Goal: Information Seeking & Learning: Learn about a topic

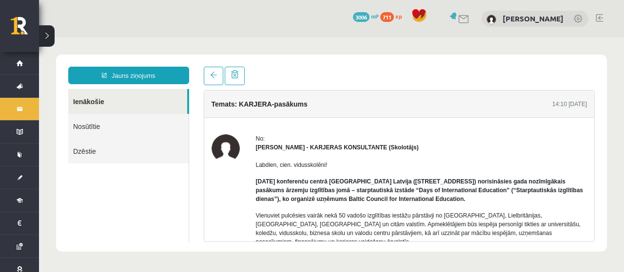
scroll to position [97, 0]
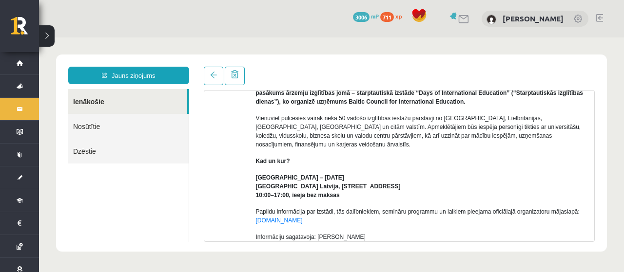
click at [77, 102] on link "Ienākošie" at bounding box center [127, 101] width 119 height 25
click at [80, 103] on link "Ienākošie" at bounding box center [127, 101] width 119 height 25
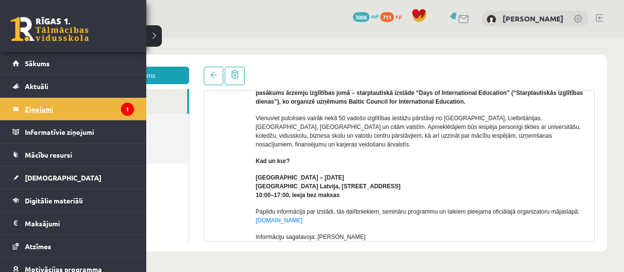
click at [25, 108] on legend "Ziņojumi 1" at bounding box center [79, 109] width 109 height 22
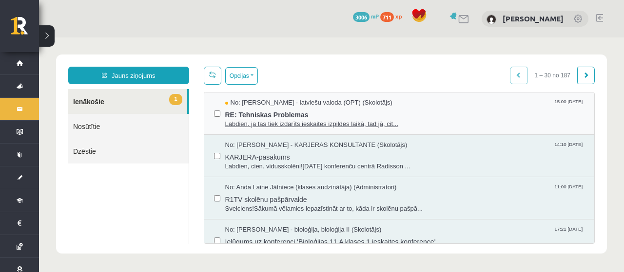
scroll to position [0, 0]
click at [346, 109] on span "RE: Tehniskas Problemas" at bounding box center [405, 114] width 360 height 12
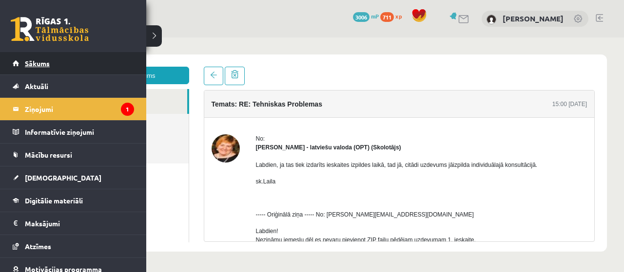
click at [34, 63] on span "Sākums" at bounding box center [37, 63] width 25 height 9
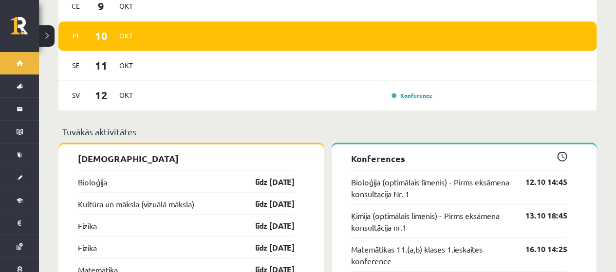
scroll to position [828, 0]
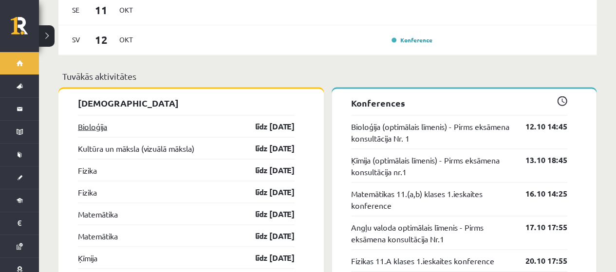
click at [102, 120] on link "Bioloģija" at bounding box center [92, 126] width 29 height 12
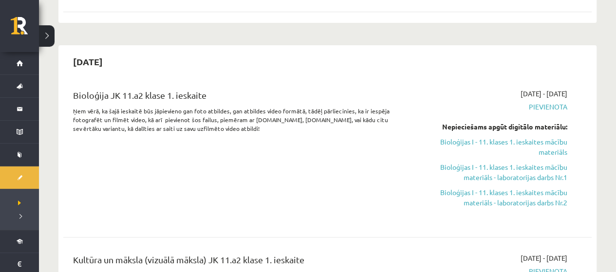
scroll to position [195, 0]
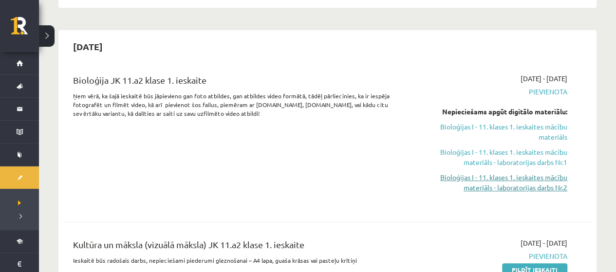
click at [553, 190] on link "Bioloģijas I - 11. klases 1. ieskaites mācību materiāls - laboratorijas darbs N…" at bounding box center [490, 182] width 155 height 20
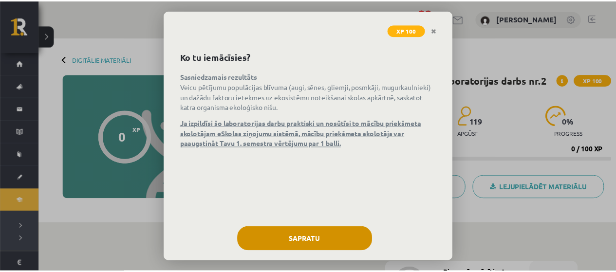
scroll to position [43, 0]
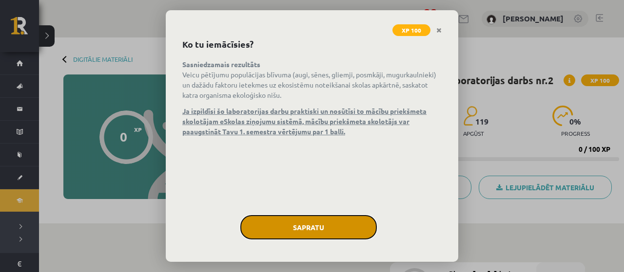
click at [310, 226] on button "Sapratu" at bounding box center [308, 227] width 136 height 24
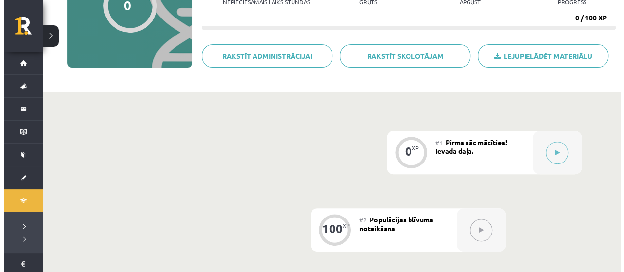
scroll to position [146, 0]
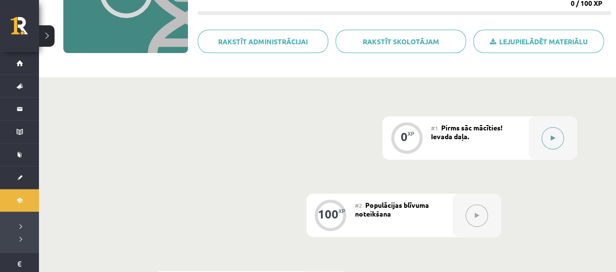
click at [554, 133] on button at bounding box center [553, 138] width 22 height 22
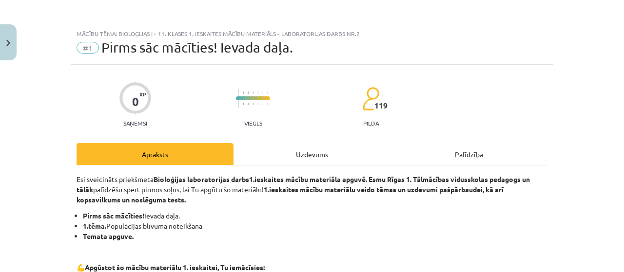
click at [302, 157] on div "Uzdevums" at bounding box center [311, 154] width 157 height 22
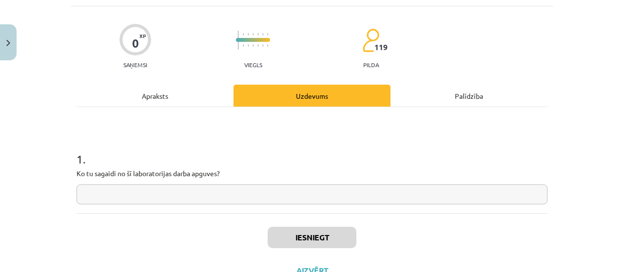
scroll to position [97, 0]
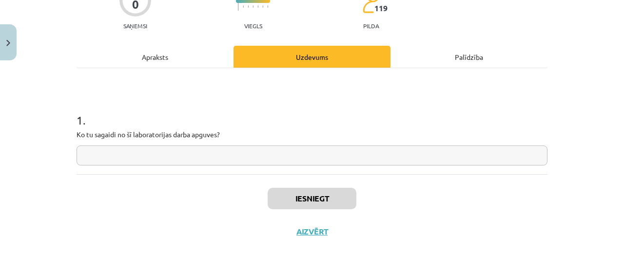
click at [310, 163] on input "text" at bounding box center [312, 156] width 471 height 20
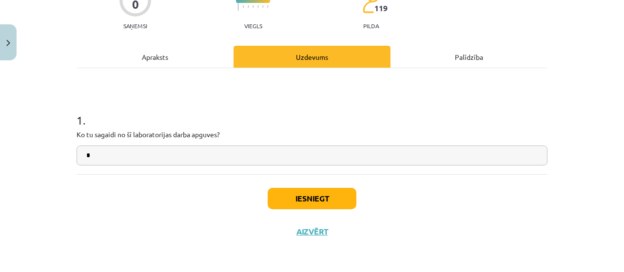
type input "*"
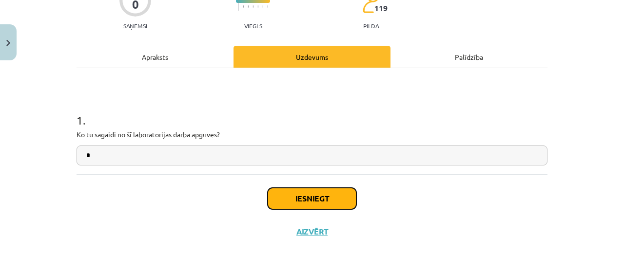
click at [293, 208] on button "Iesniegt" at bounding box center [312, 198] width 89 height 21
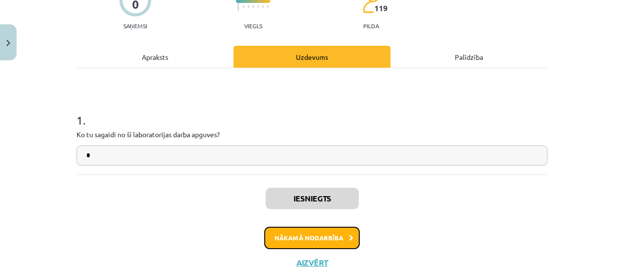
click at [314, 236] on button "Nākamā nodarbība" at bounding box center [312, 238] width 96 height 22
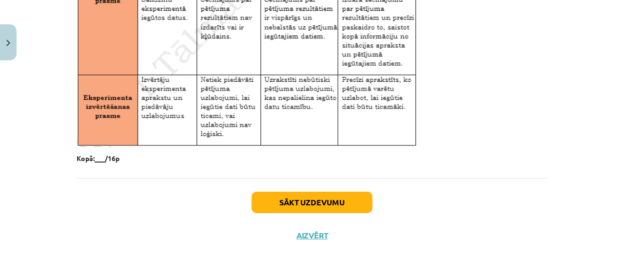
scroll to position [1698, 0]
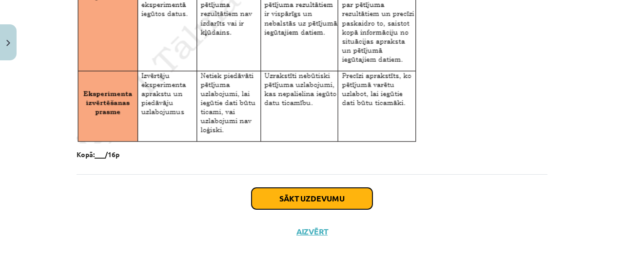
click at [356, 197] on button "Sākt uzdevumu" at bounding box center [311, 198] width 121 height 21
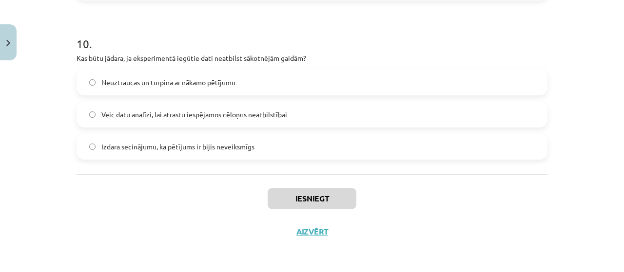
scroll to position [0, 0]
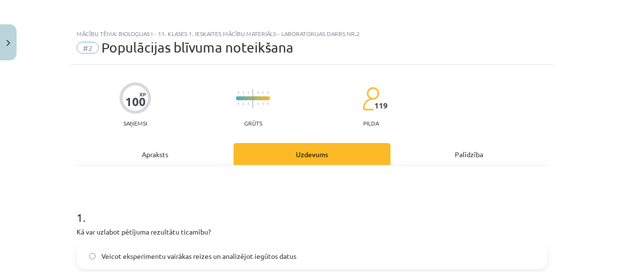
click at [167, 157] on div "Apraksts" at bounding box center [155, 154] width 157 height 22
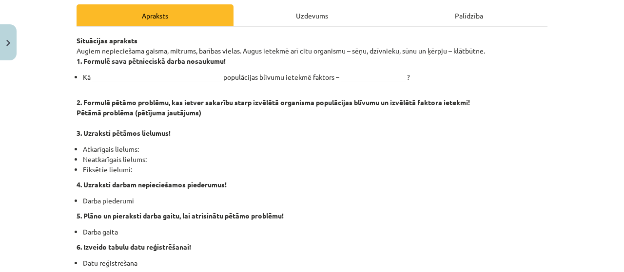
scroll to position [90, 0]
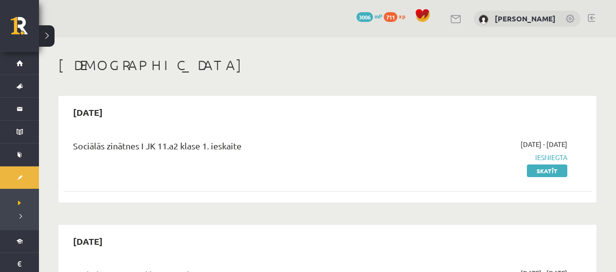
scroll to position [195, 0]
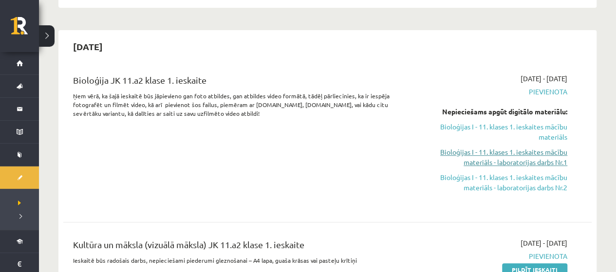
click at [498, 166] on link "Bioloģijas I - 11. klases 1. ieskaites mācību materiāls - laboratorijas darbs N…" at bounding box center [490, 157] width 155 height 20
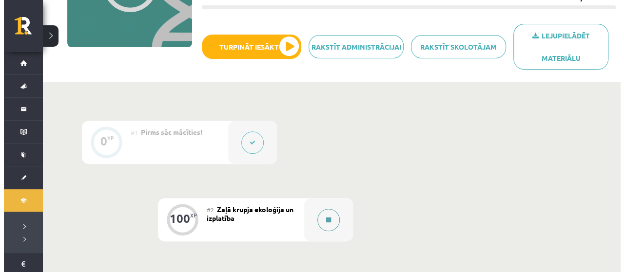
scroll to position [244, 0]
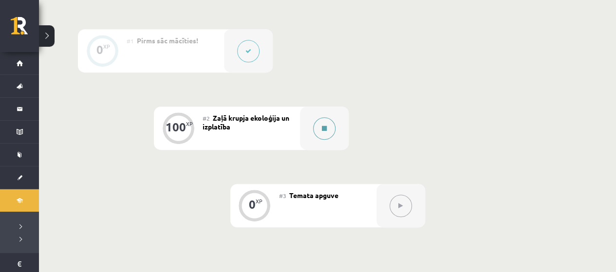
click at [318, 131] on button at bounding box center [324, 128] width 22 height 22
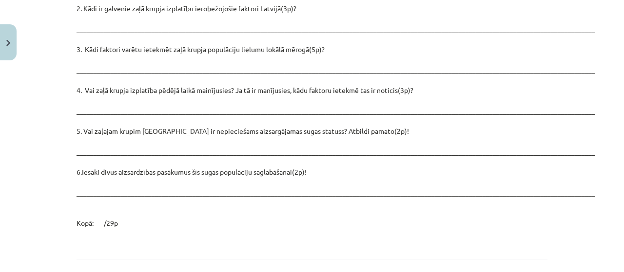
scroll to position [1470, 0]
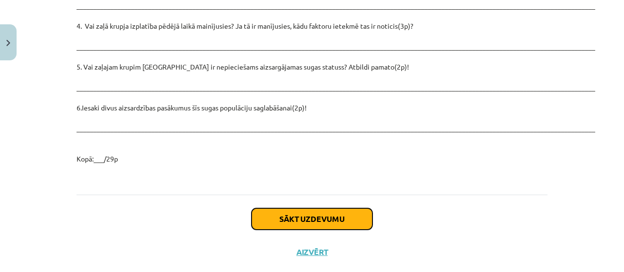
click at [345, 209] on button "Sākt uzdevumu" at bounding box center [311, 219] width 121 height 21
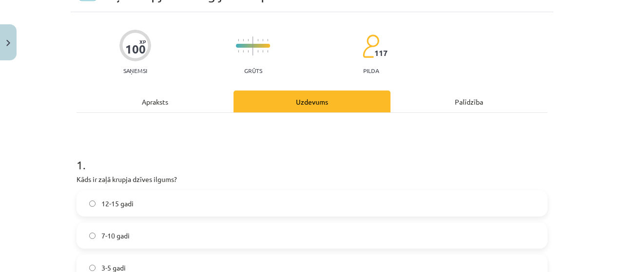
scroll to position [0, 0]
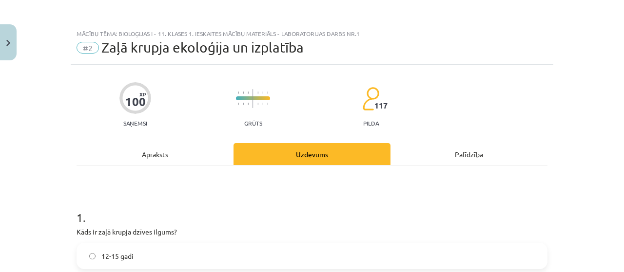
click at [154, 156] on div "Apraksts" at bounding box center [155, 154] width 157 height 22
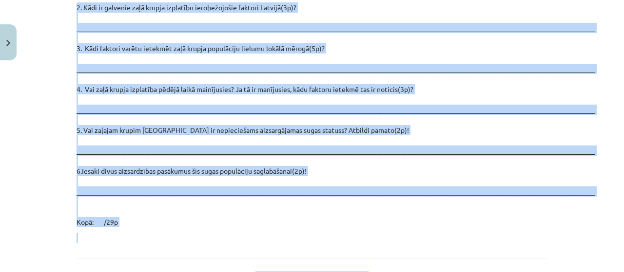
scroll to position [1470, 0]
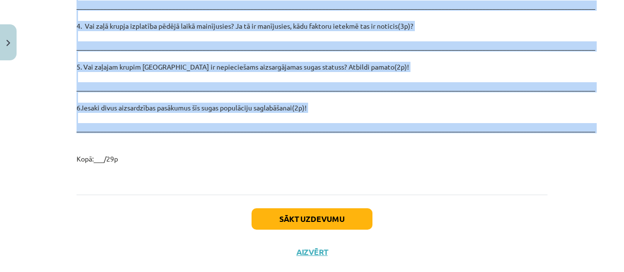
drag, startPoint x: 67, startPoint y: 78, endPoint x: 623, endPoint y: 114, distance: 557.1
click at [616, 114] on div "Mācību tēma: Bioloģijas i - 11. klases 1. ieskaites mācību materiāls - laborato…" at bounding box center [312, 136] width 624 height 272
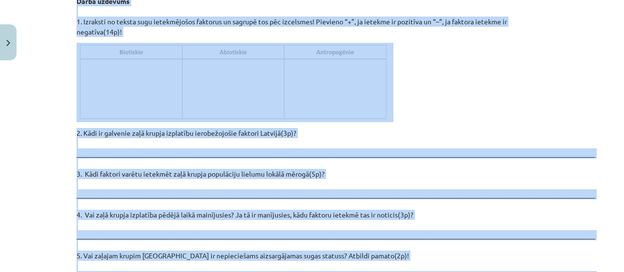
scroll to position [1226, 0]
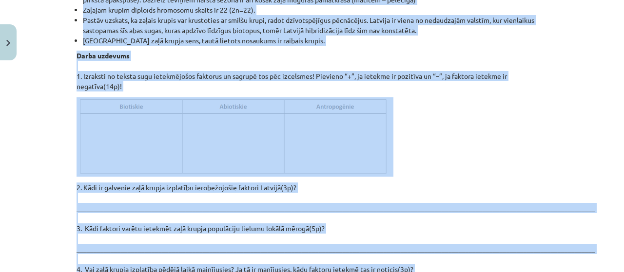
copy div "Loremipsumd si ametco adi elit seddo! Eiusmodtempor Incididu – utlabore etdo Ma…"
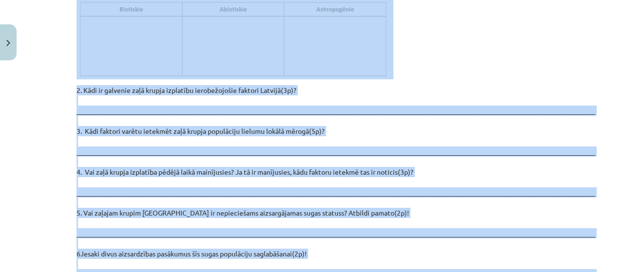
click at [37, 141] on div "Mācību tēma: Bioloģijas i - 11. klases 1. ieskaites mācību materiāls - laborato…" at bounding box center [312, 136] width 624 height 272
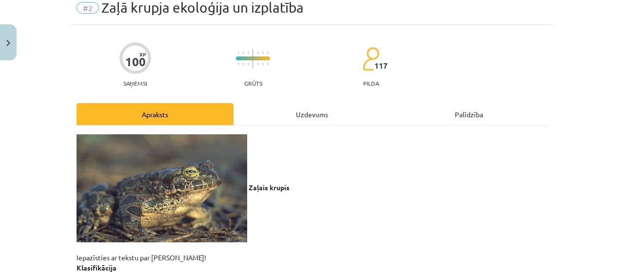
scroll to position [0, 0]
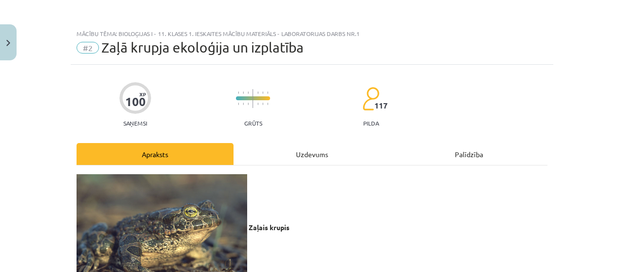
click at [284, 152] on div "Uzdevums" at bounding box center [311, 154] width 157 height 22
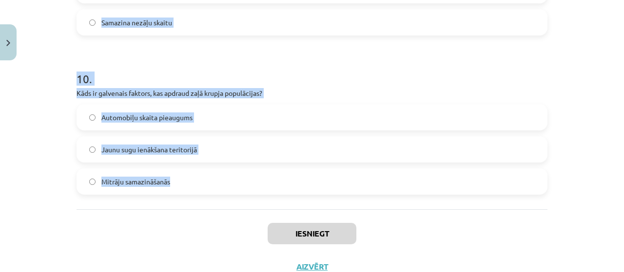
scroll to position [1608, 0]
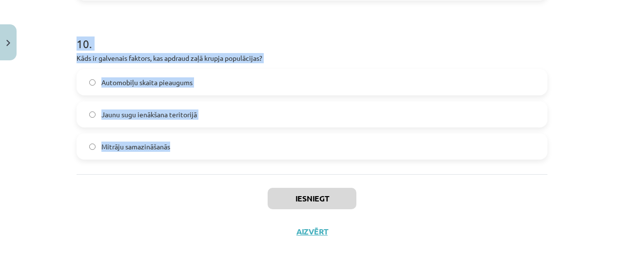
drag, startPoint x: 138, startPoint y: 59, endPoint x: 311, endPoint y: 155, distance: 198.1
click at [312, 156] on div "Mācību tēma: Bioloģijas i - 11. klases 1. ieskaites mācību materiāls - laborato…" at bounding box center [312, 136] width 624 height 272
copy form "Lore ip dolo sitame consec adipis? 31-70 elit 0-59 sedd 5-1 eius 7 . Temp incid…"
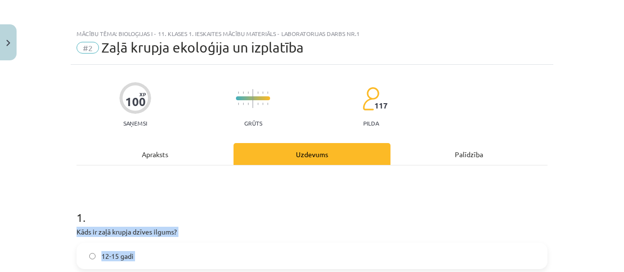
scroll to position [49, 0]
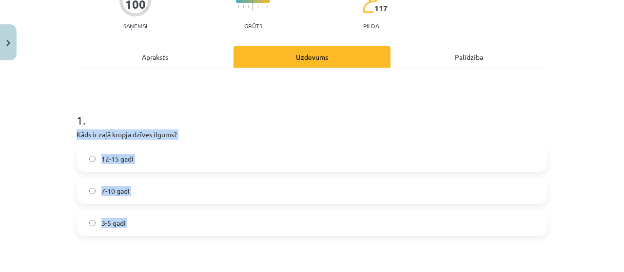
click at [117, 198] on label "7-10 gadi" at bounding box center [311, 191] width 469 height 24
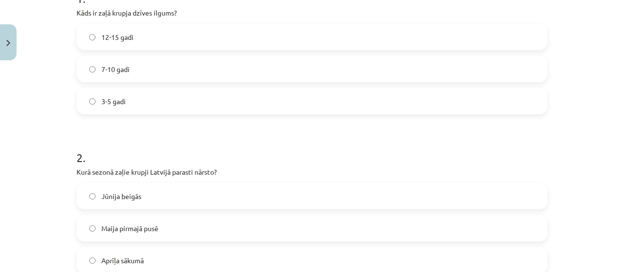
scroll to position [244, 0]
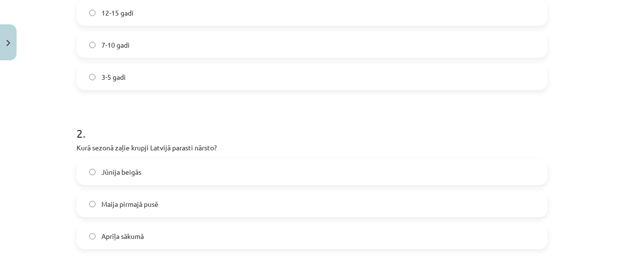
drag, startPoint x: 145, startPoint y: 197, endPoint x: 228, endPoint y: 164, distance: 88.8
click at [145, 198] on label "Maija pirmajā pusē" at bounding box center [311, 204] width 469 height 24
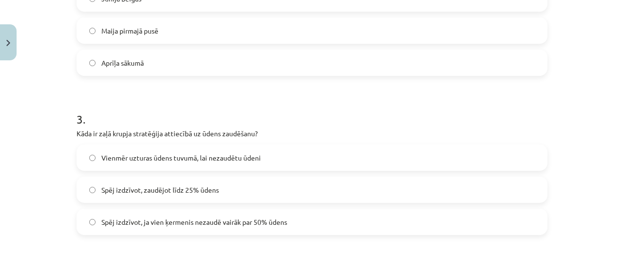
scroll to position [439, 0]
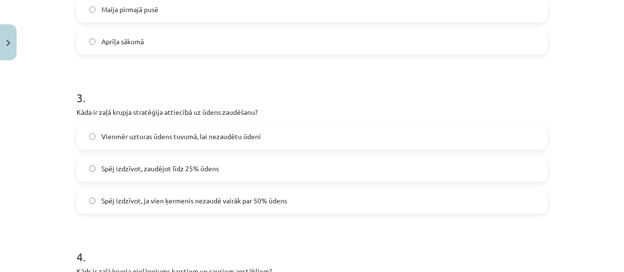
click at [208, 172] on span "Spēj izdzīvot, zaudējot līdz 25% ūdens" at bounding box center [159, 169] width 117 height 10
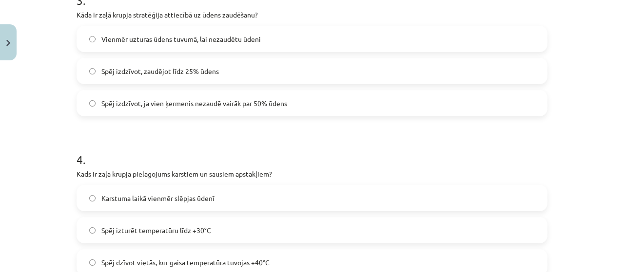
scroll to position [585, 0]
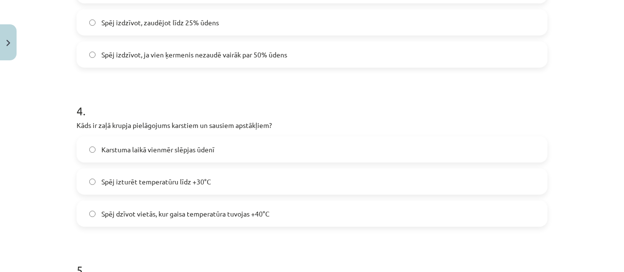
click at [228, 217] on span "Spēj dzīvot vietās, kur gaisa temperatūra tuvojas +40°C" at bounding box center [185, 214] width 168 height 10
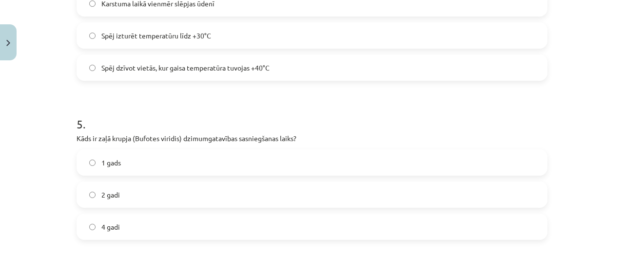
scroll to position [780, 0]
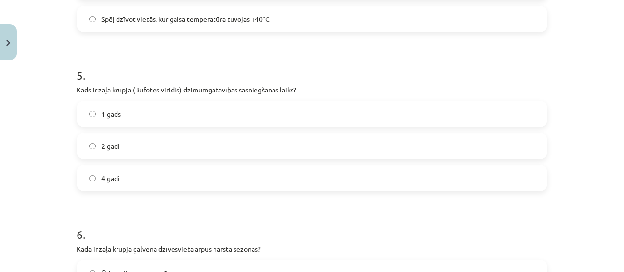
click at [162, 144] on label "2 gadi" at bounding box center [311, 146] width 469 height 24
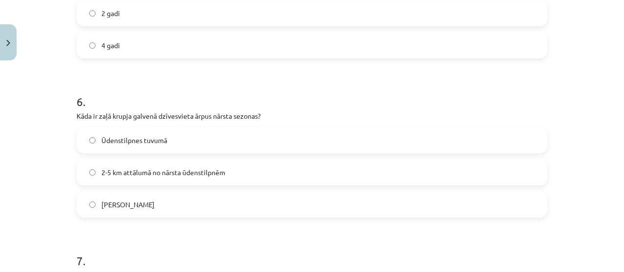
scroll to position [926, 0]
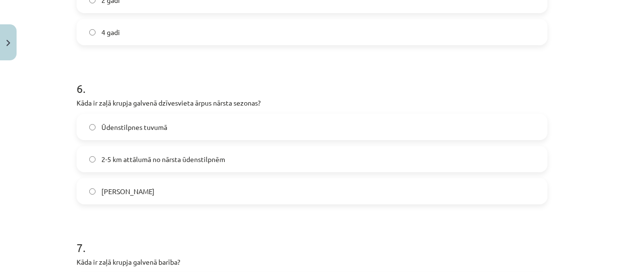
click at [198, 153] on label "2-5 km attālumā no nārsta ūdenstilpnēm" at bounding box center [311, 159] width 469 height 24
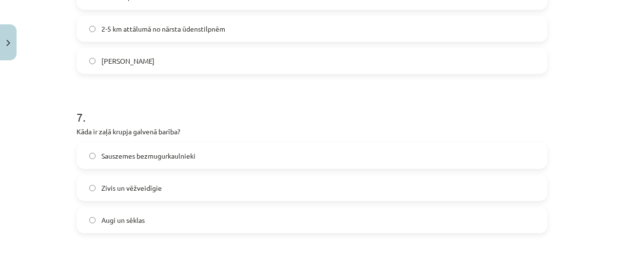
scroll to position [1072, 0]
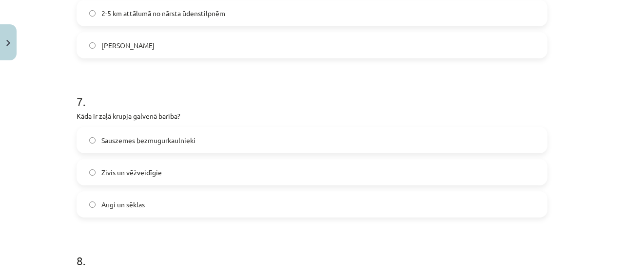
click at [163, 140] on span "Sauszemes bezmugurkaulnieki" at bounding box center [148, 140] width 94 height 10
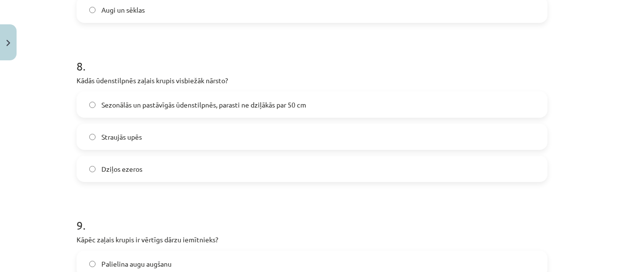
scroll to position [1316, 0]
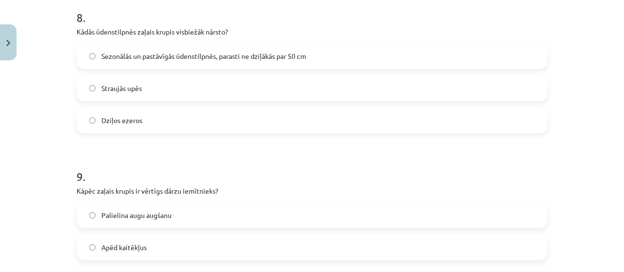
click at [203, 55] on span "Sezonālās un pastāvīgās ūdenstilpnēs, parasti ne dziļākās par 50 cm" at bounding box center [203, 56] width 205 height 10
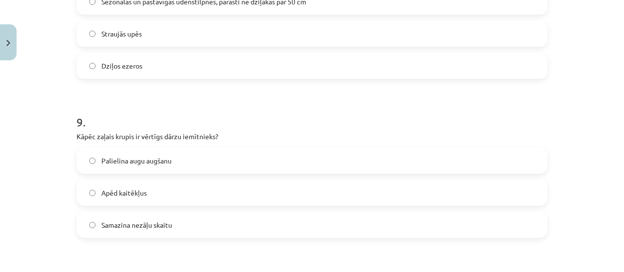
scroll to position [1413, 0]
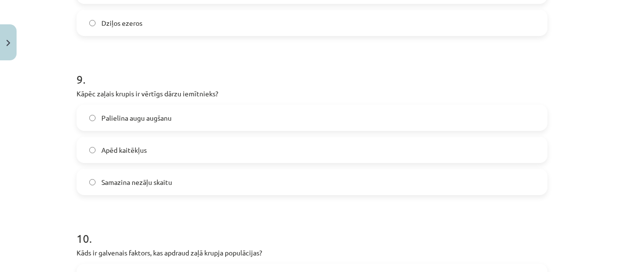
click at [127, 149] on span "Apēd kaitēkļus" at bounding box center [123, 150] width 45 height 10
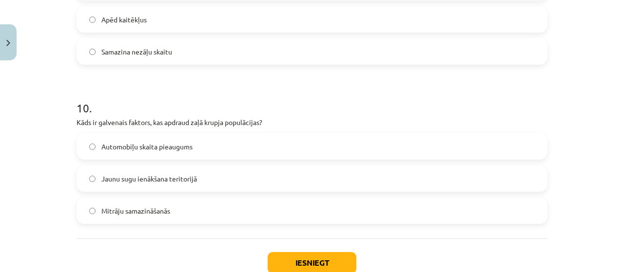
scroll to position [1559, 0]
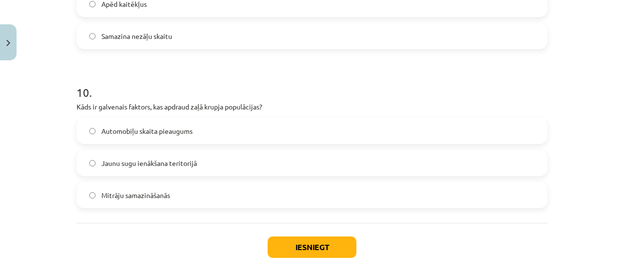
click at [164, 197] on span "Mitrāju samazināšanās" at bounding box center [135, 196] width 69 height 10
click at [330, 251] on button "Iesniegt" at bounding box center [312, 247] width 89 height 21
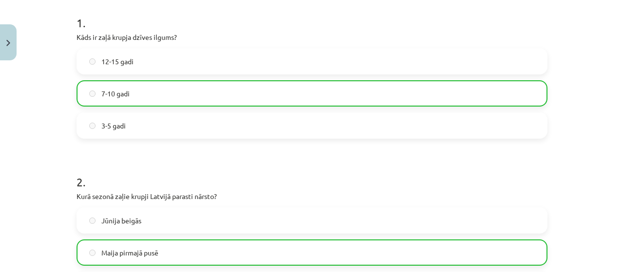
scroll to position [0, 0]
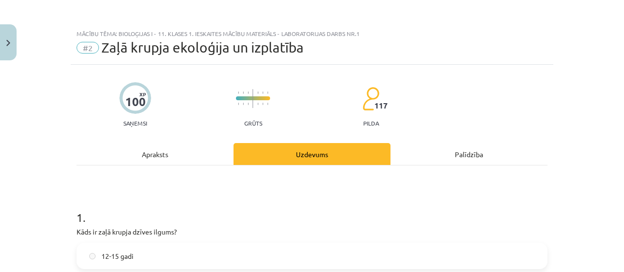
click at [161, 155] on div "Apraksts" at bounding box center [155, 154] width 157 height 22
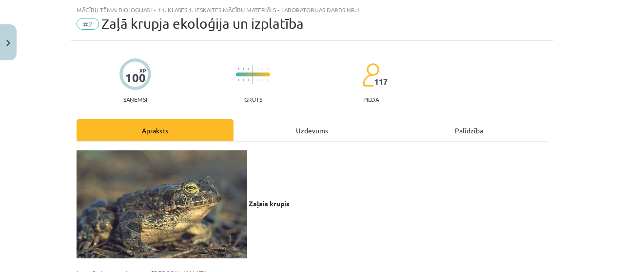
scroll to position [24, 0]
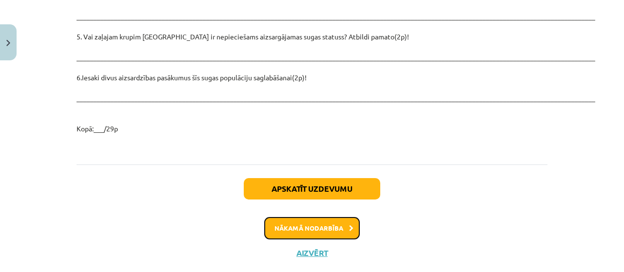
click at [326, 217] on button "Nākamā nodarbība" at bounding box center [312, 228] width 96 height 22
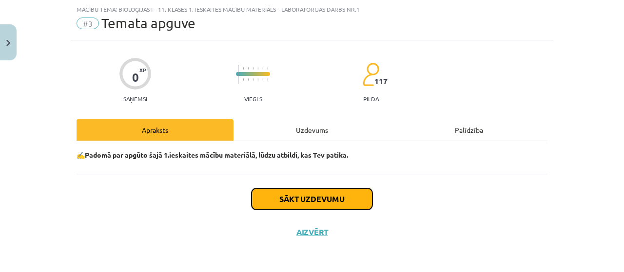
click at [322, 198] on button "Sākt uzdevumu" at bounding box center [311, 199] width 121 height 21
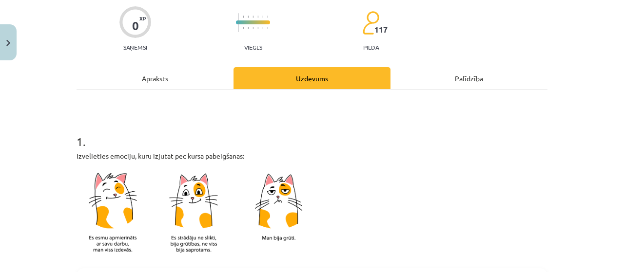
scroll to position [171, 0]
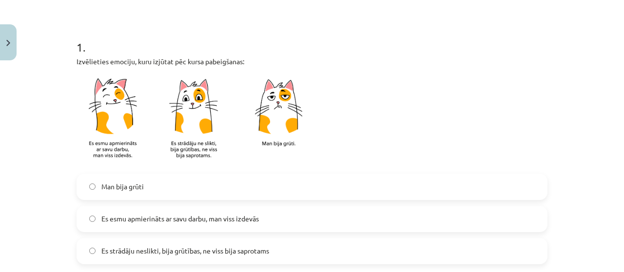
click at [289, 182] on label "Man bija grūti" at bounding box center [311, 187] width 469 height 24
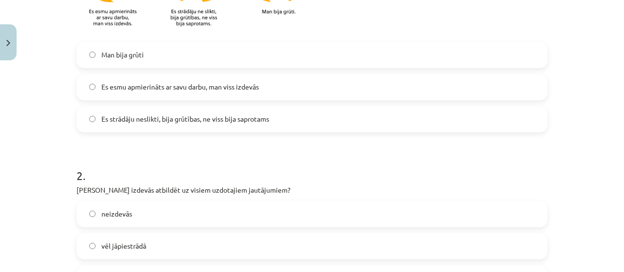
scroll to position [317, 0]
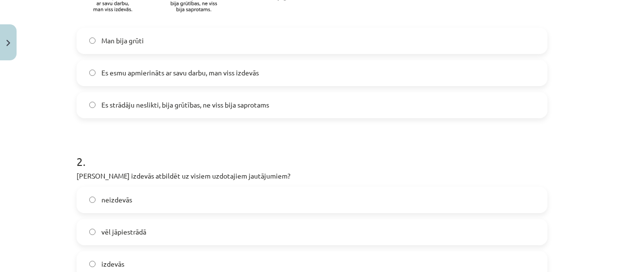
click at [213, 196] on label "neizdevās" at bounding box center [311, 200] width 469 height 24
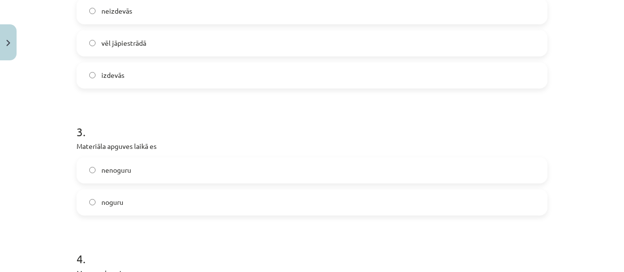
scroll to position [512, 0]
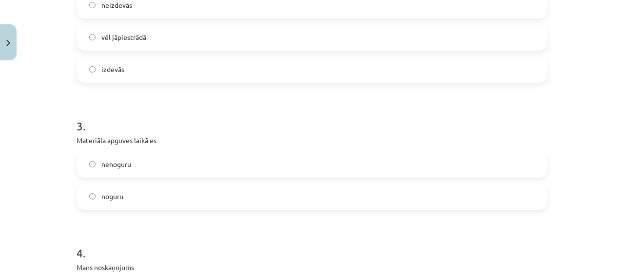
click at [214, 173] on label "nenoguru" at bounding box center [311, 165] width 469 height 24
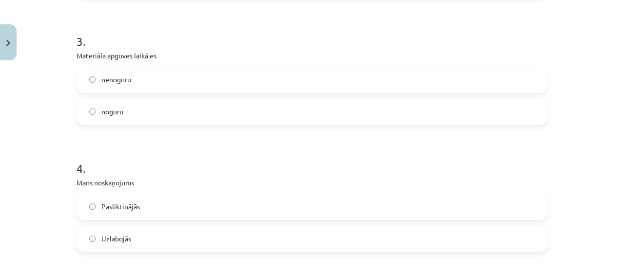
scroll to position [609, 0]
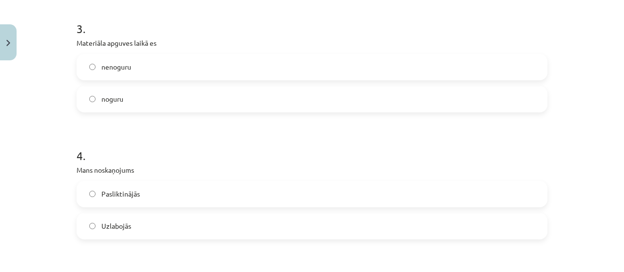
click at [230, 230] on label "Uzlabojās" at bounding box center [311, 226] width 469 height 24
click at [228, 193] on label "Pasliktinājās" at bounding box center [311, 194] width 469 height 24
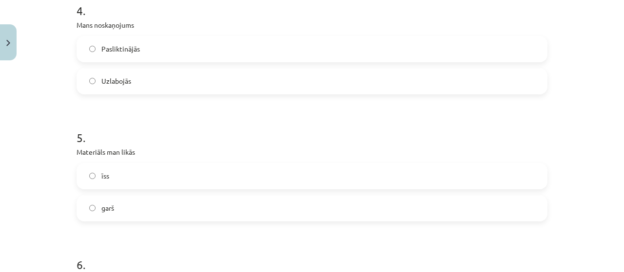
scroll to position [755, 0]
click at [161, 208] on label "garš" at bounding box center [311, 207] width 469 height 24
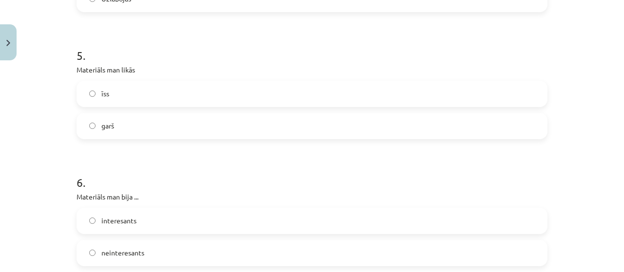
scroll to position [901, 0]
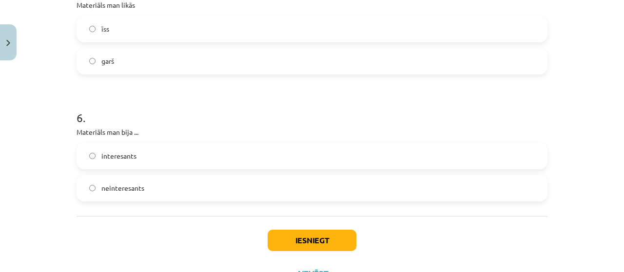
click at [185, 158] on label "interesants" at bounding box center [311, 156] width 469 height 24
click at [296, 238] on button "Iesniegt" at bounding box center [312, 240] width 89 height 21
